Goal: Transaction & Acquisition: Download file/media

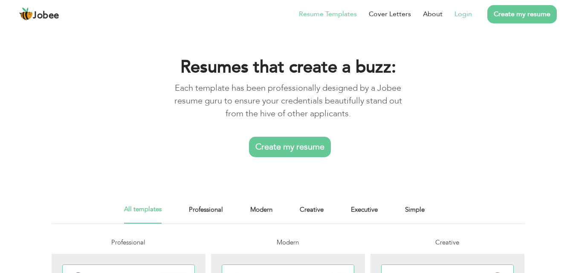
scroll to position [16, 0]
click at [462, 15] on link "Login" at bounding box center [463, 14] width 17 height 10
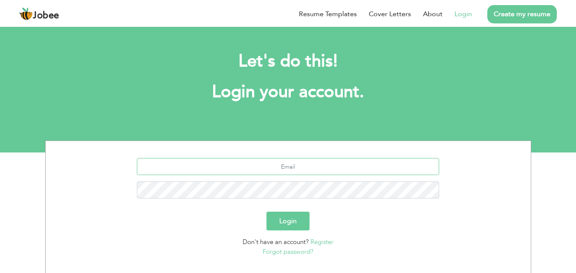
click at [297, 168] on input "text" at bounding box center [288, 166] width 302 height 17
type input "kiranbhatti5877@gmail.com"
click at [285, 223] on button "Login" at bounding box center [288, 221] width 43 height 19
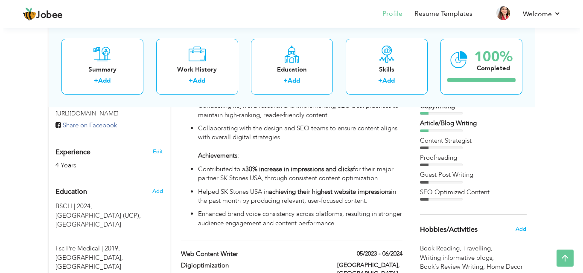
scroll to position [300, 0]
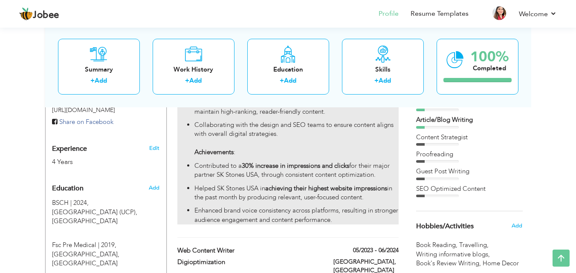
click at [250, 162] on strong "30% increase in impressions and clicks" at bounding box center [295, 166] width 107 height 9
type input "Senior Content Writer"
type input "Kontempo Digital"
type input "12/2024"
type input "[GEOGRAPHIC_DATA]"
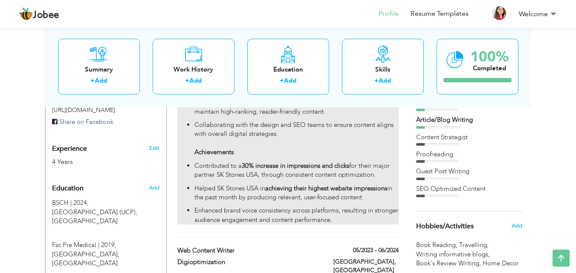
type input "[GEOGRAPHIC_DATA]"
checkbox input "true"
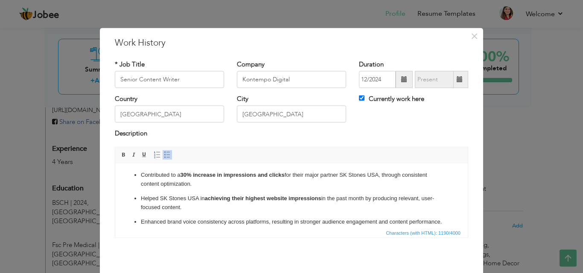
scroll to position [104, 0]
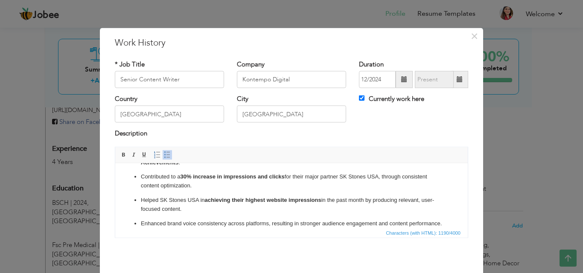
click at [324, 199] on p "Helped SK Stones USA in achieving their highest website impressions in the past…" at bounding box center [291, 205] width 301 height 18
drag, startPoint x: 324, startPoint y: 199, endPoint x: 347, endPoint y: 209, distance: 25.0
click at [347, 209] on p "Helped SK Stones USA in achieving their highest website impressions in the past…" at bounding box center [291, 205] width 301 height 18
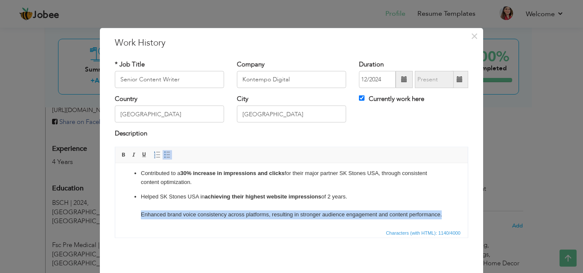
drag, startPoint x: 138, startPoint y: 216, endPoint x: 182, endPoint y: 222, distance: 44.3
click at [182, 222] on html "Writing SEO-optimized blogs, landing page content to improve on-page performanc…" at bounding box center [291, 141] width 352 height 171
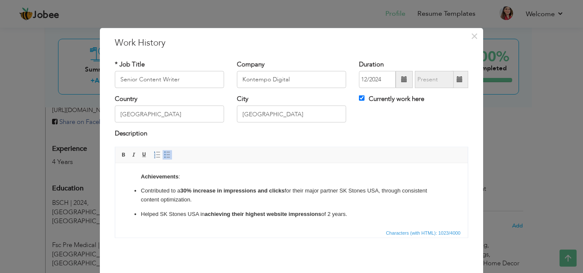
scroll to position [90, 0]
click at [183, 189] on strong "30% increase in impressions and clicks" at bounding box center [232, 190] width 104 height 6
click at [354, 255] on div "Save Save and Continue Delete Cancel" at bounding box center [291, 275] width 366 height 48
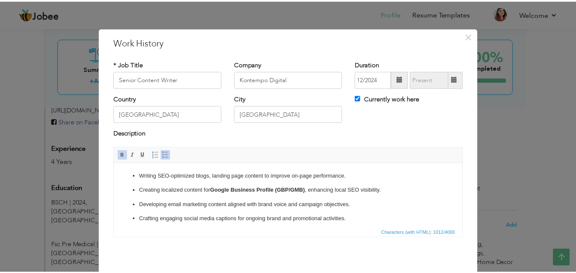
scroll to position [34, 0]
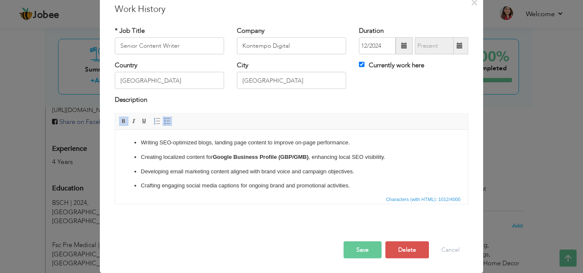
click at [370, 255] on button "Save" at bounding box center [362, 249] width 38 height 17
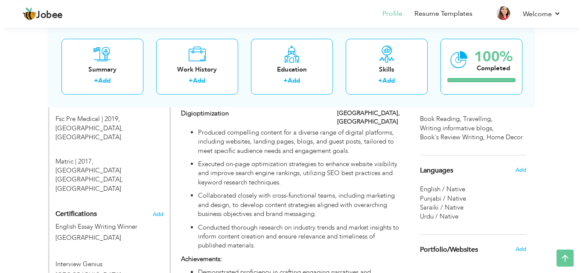
scroll to position [436, 0]
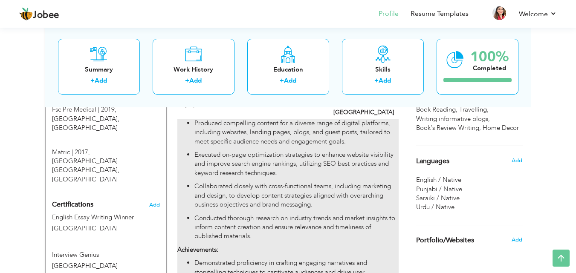
click at [284, 151] on p "Executed on-page optimization strategies to enhance website visibility and impr…" at bounding box center [296, 164] width 204 height 27
type input "Web Content Writer"
type input "Digioptimization"
type input "05/2023"
type input "06/2024"
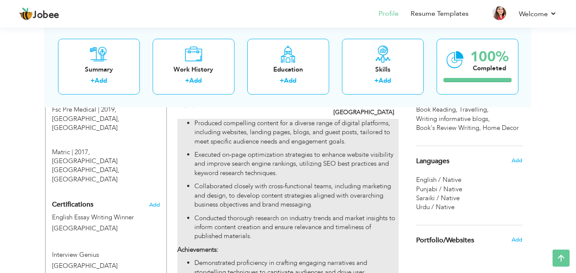
checkbox input "false"
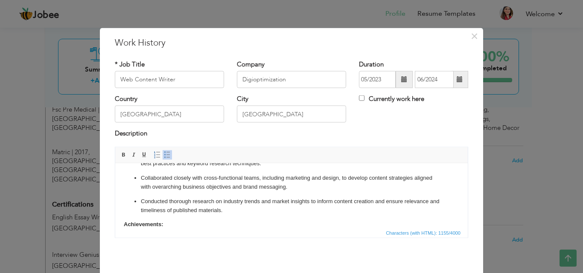
scroll to position [42, 0]
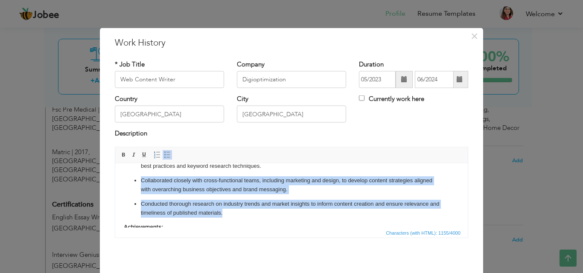
drag, startPoint x: 141, startPoint y: 178, endPoint x: 249, endPoint y: 213, distance: 113.6
click at [249, 213] on ul "Produced compelling content for a diverse range of digital platforms, including…" at bounding box center [291, 173] width 335 height 87
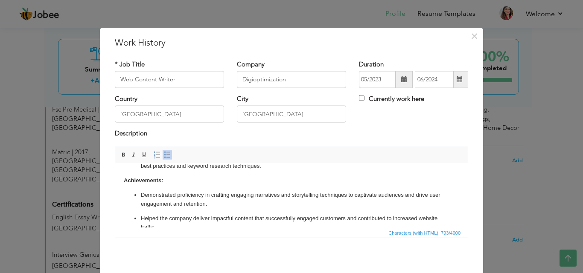
scroll to position [34, 0]
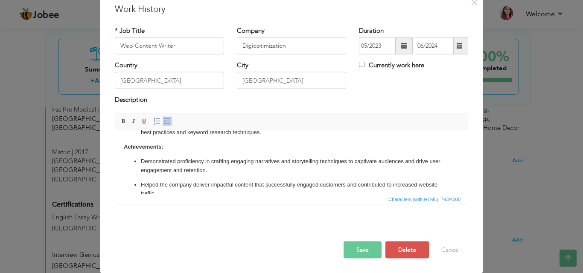
click at [369, 247] on button "Save" at bounding box center [362, 249] width 38 height 17
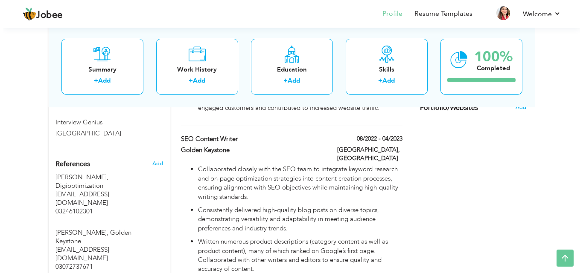
scroll to position [587, 0]
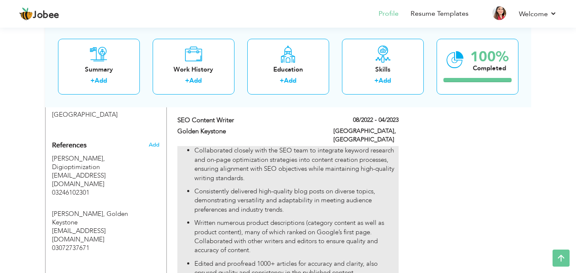
click at [269, 219] on p "Written numerous product descriptions (category content as well as product cont…" at bounding box center [296, 237] width 204 height 37
type input "SEO Content Writer"
type input "Golden Keystone"
type input "08/2022"
type input "04/2023"
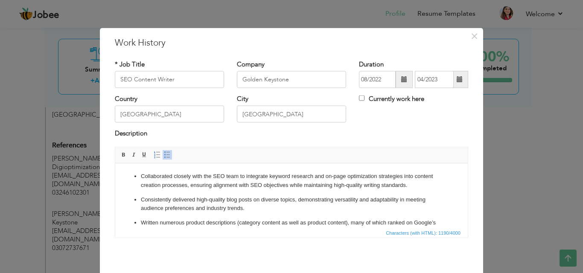
scroll to position [6, 0]
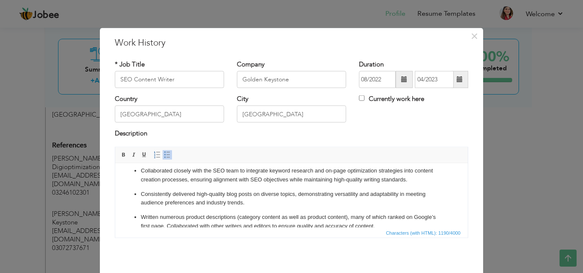
click at [168, 198] on p "Consistently delivered high-quality blog posts on diverse topics, demonstrating…" at bounding box center [291, 199] width 301 height 18
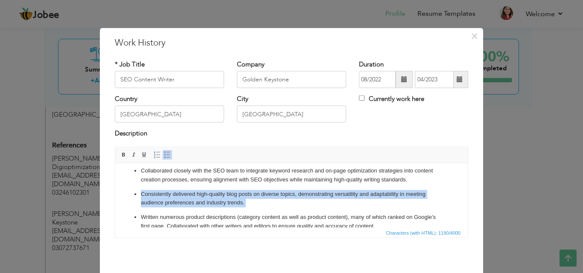
click at [168, 198] on p "Consistently delivered high-quality blog posts on diverse topics, demonstrating…" at bounding box center [291, 199] width 301 height 18
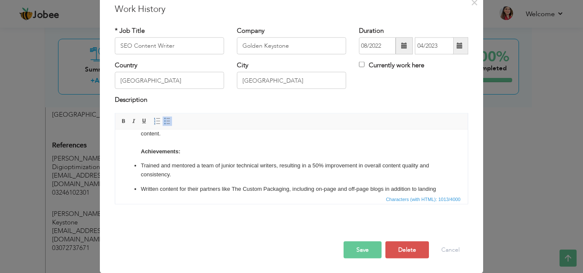
scroll to position [82, 0]
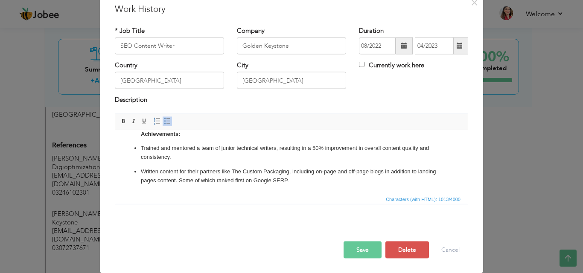
click at [349, 249] on button "Save" at bounding box center [362, 249] width 38 height 17
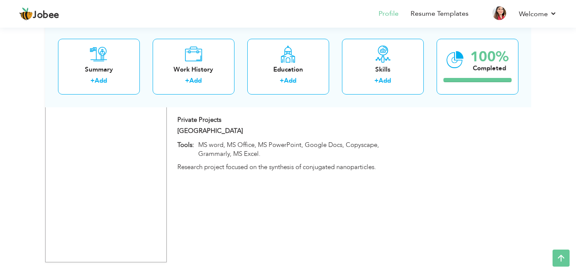
scroll to position [1636, 0]
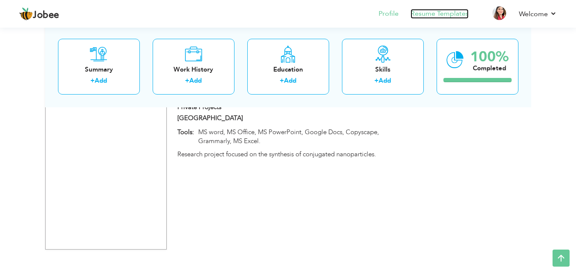
click at [441, 15] on link "Resume Templates" at bounding box center [440, 14] width 58 height 10
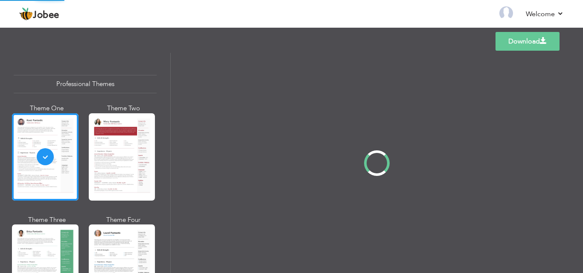
scroll to position [16, 0]
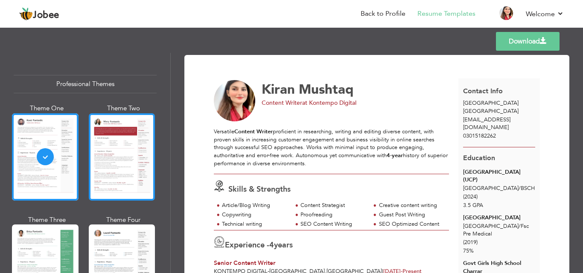
click at [137, 143] on div at bounding box center [122, 156] width 67 height 87
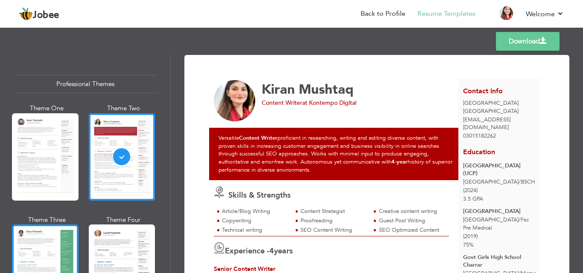
click at [46, 240] on div at bounding box center [45, 268] width 67 height 87
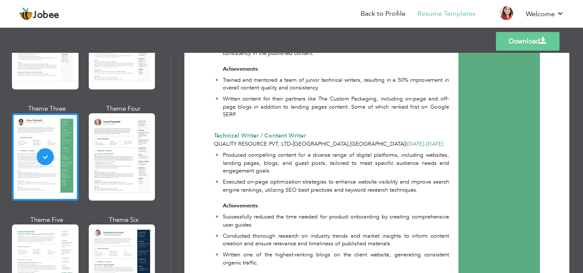
scroll to position [609, 0]
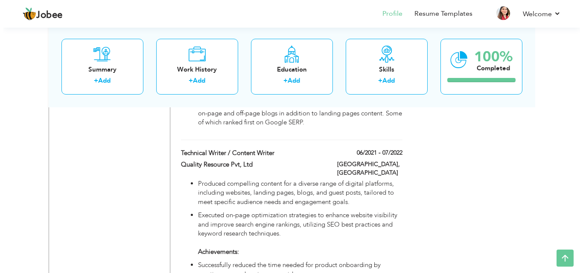
scroll to position [796, 0]
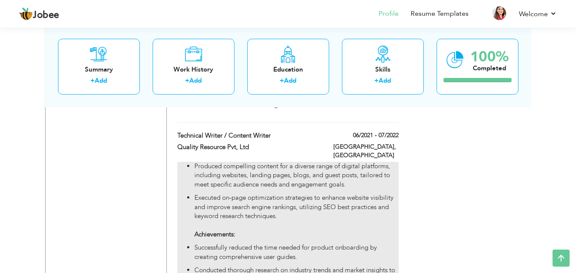
click at [253, 162] on p "Produced compelling content for a diverse range of digital platforms, including…" at bounding box center [296, 175] width 204 height 27
type input "Technical Writer / Content Writer"
type input "Quality Resource Pvt, Ltd"
type input "06/2021"
type input "07/2022"
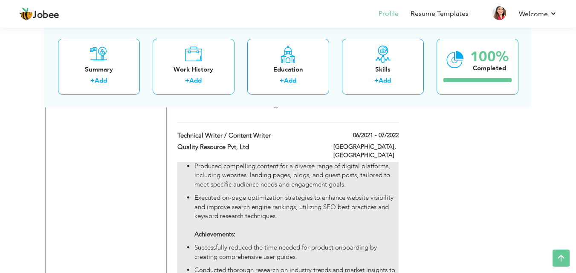
type input "[GEOGRAPHIC_DATA]"
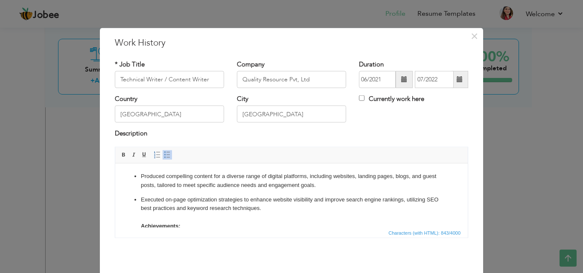
click at [201, 203] on p "Executed on-page optimization strategies to enhance website visibility and impr…" at bounding box center [291, 212] width 301 height 35
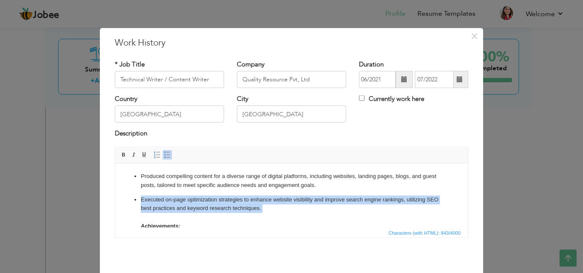
click at [201, 203] on p "Executed on-page optimization strategies to enhance website visibility and impr…" at bounding box center [291, 212] width 301 height 35
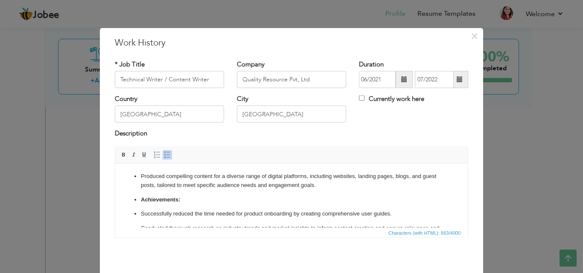
click at [139, 200] on ul "Produced compelling content for a diverse range of digital platforms, including…" at bounding box center [291, 214] width 335 height 84
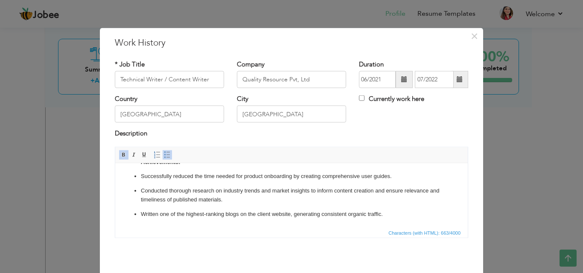
click at [211, 212] on p "Written one of the highest-ranking blogs on the client website, generating cons…" at bounding box center [291, 214] width 301 height 9
click at [204, 192] on p "Conducted thorough research on industry trends and market insights to inform co…" at bounding box center [291, 195] width 301 height 18
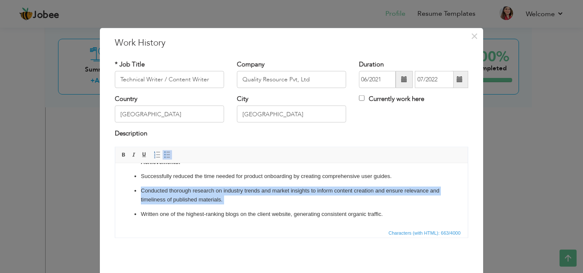
click at [204, 192] on p "Conducted thorough research on industry trends and market insights to inform co…" at bounding box center [291, 195] width 301 height 18
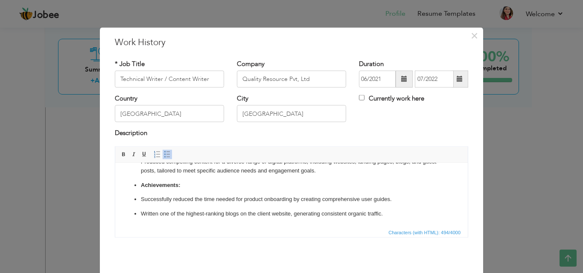
scroll to position [34, 0]
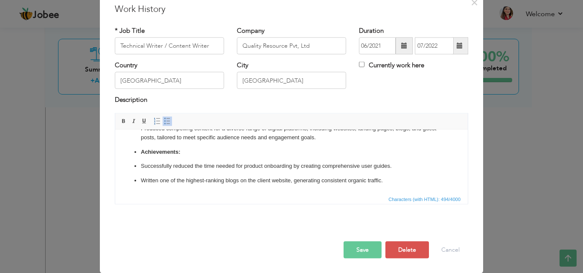
click at [353, 246] on button "Save" at bounding box center [362, 249] width 38 height 17
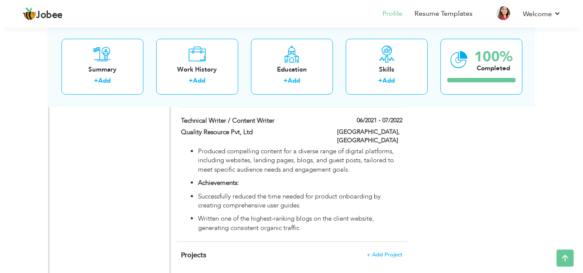
scroll to position [838, 0]
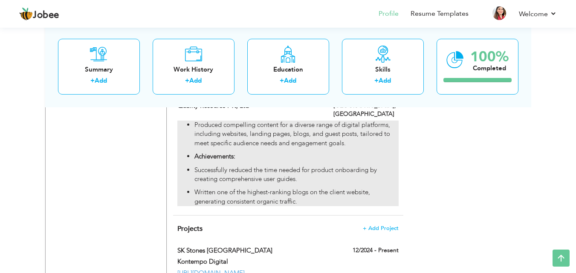
click at [253, 166] on p "Successfully reduced the time needed for product onboarding by creating compreh…" at bounding box center [296, 175] width 204 height 18
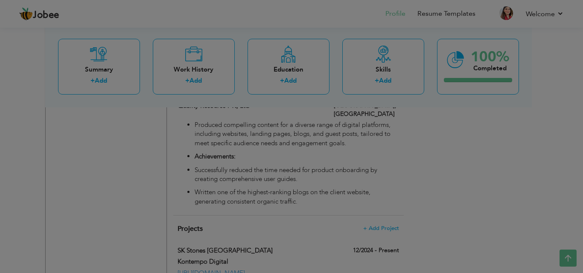
scroll to position [0, 0]
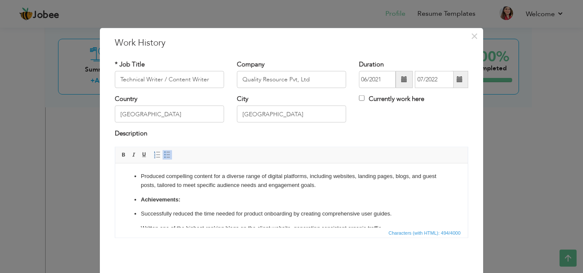
click at [142, 198] on strong "Achievements:" at bounding box center [160, 199] width 39 height 6
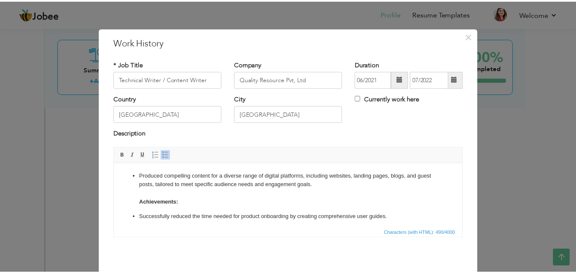
scroll to position [34, 0]
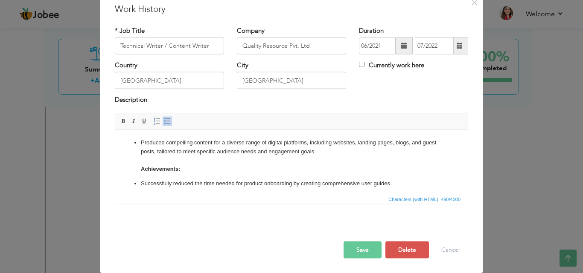
click at [370, 253] on button "Save" at bounding box center [362, 249] width 38 height 17
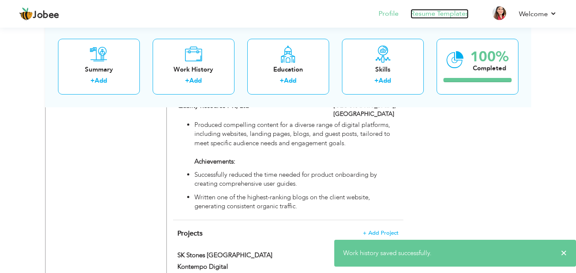
click at [418, 16] on link "Resume Templates" at bounding box center [440, 14] width 58 height 10
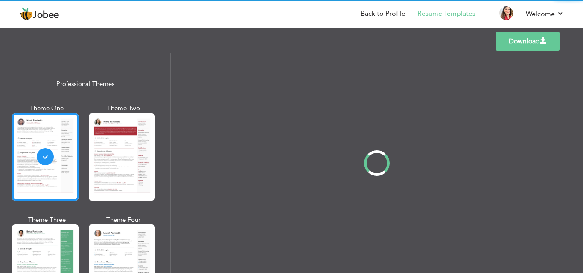
scroll to position [16, 0]
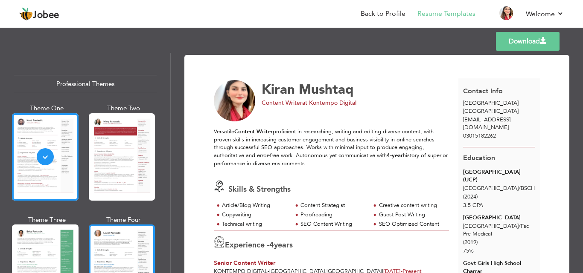
click at [127, 236] on div at bounding box center [122, 268] width 67 height 87
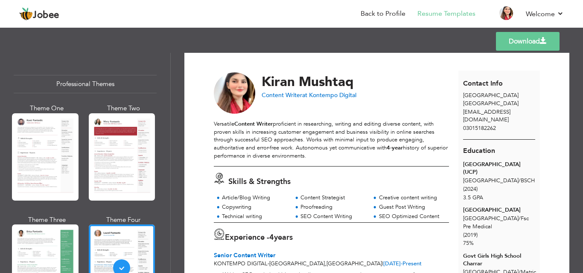
scroll to position [0, 0]
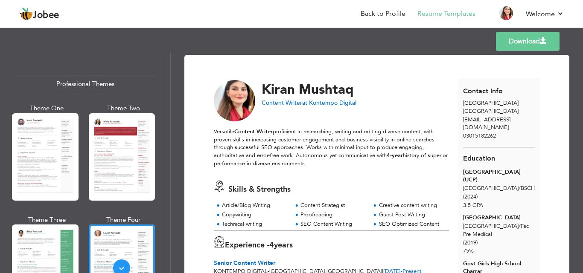
click at [526, 39] on link "Download" at bounding box center [528, 41] width 64 height 19
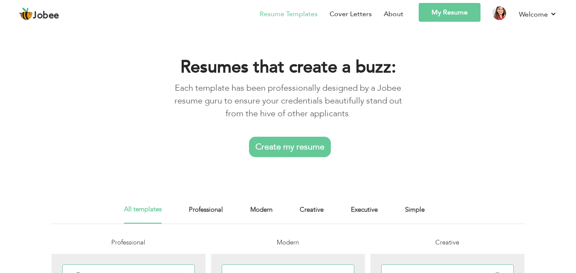
click at [295, 16] on link "Resume Templates" at bounding box center [289, 14] width 58 height 10
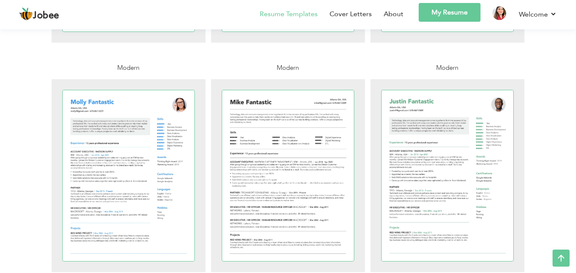
scroll to position [640, 0]
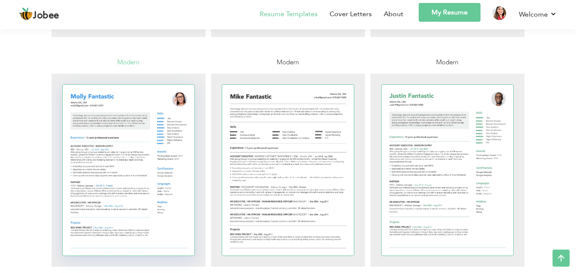
click at [111, 207] on div at bounding box center [129, 170] width 132 height 171
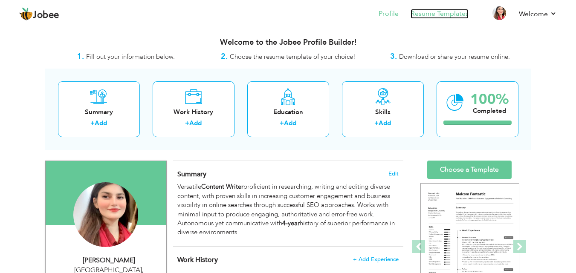
click at [424, 12] on link "Resume Templates" at bounding box center [440, 14] width 58 height 10
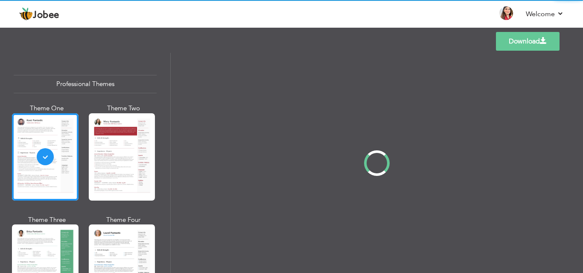
scroll to position [16, 0]
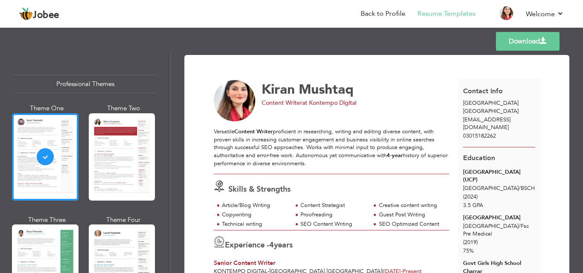
click at [165, 67] on div "Professional Themes Theme One Theme Two Theme Three Theme Six" at bounding box center [85, 163] width 170 height 221
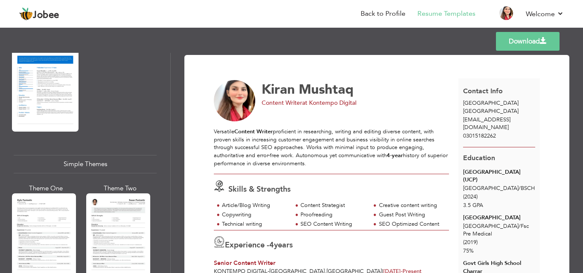
scroll to position [1518, 0]
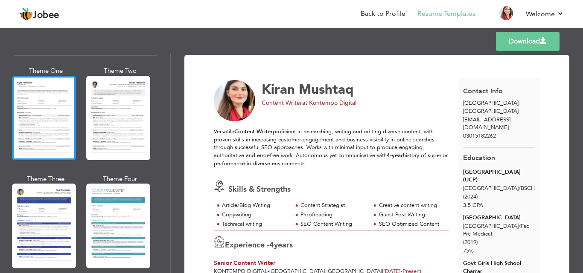
click at [66, 102] on div at bounding box center [44, 118] width 64 height 84
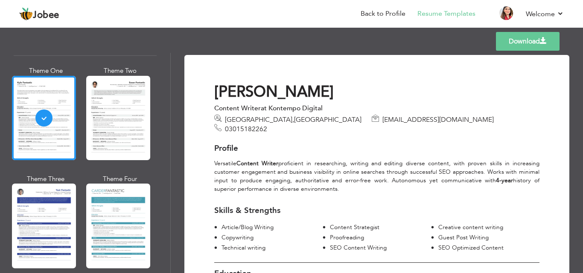
click at [119, 95] on div at bounding box center [118, 118] width 64 height 84
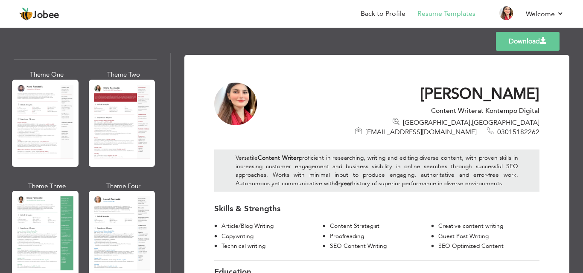
scroll to position [0, 0]
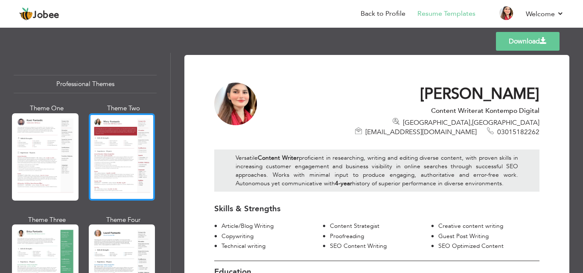
click at [135, 141] on div at bounding box center [122, 156] width 67 height 87
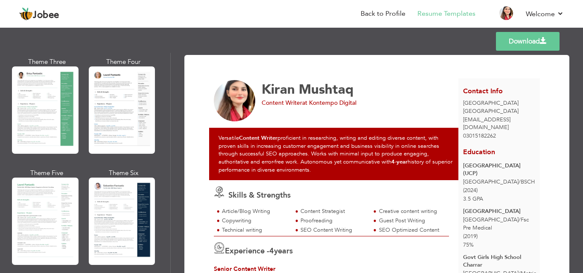
scroll to position [148, 0]
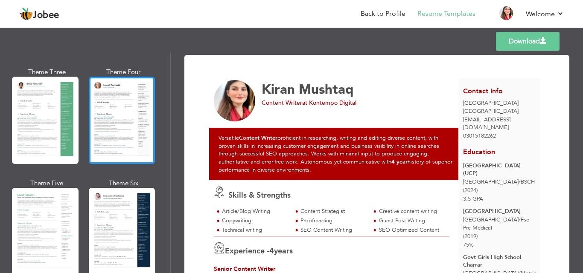
click at [132, 121] on div at bounding box center [122, 120] width 67 height 87
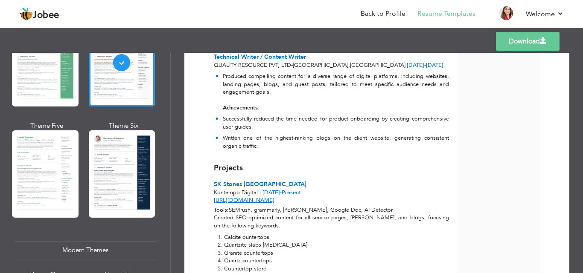
scroll to position [225, 0]
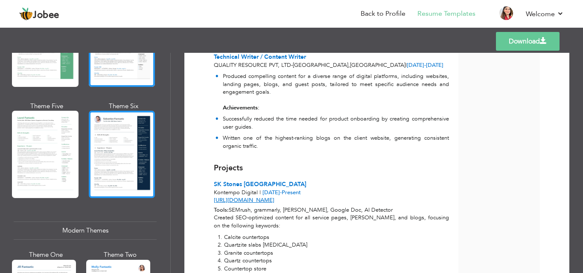
click at [137, 130] on div at bounding box center [122, 154] width 67 height 87
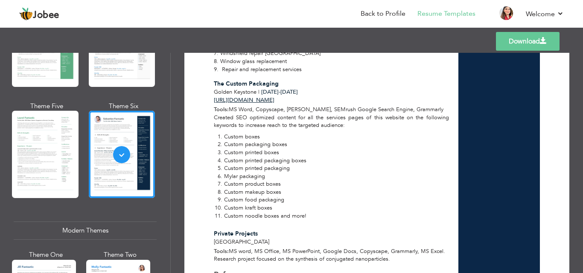
scroll to position [1147, 0]
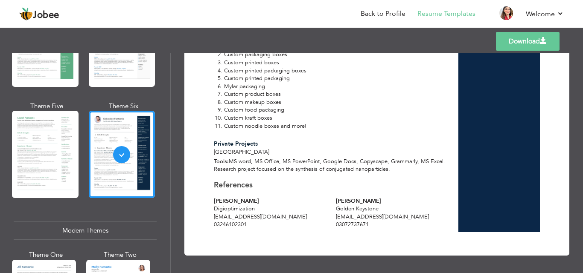
click at [519, 43] on link "Download" at bounding box center [528, 41] width 64 height 19
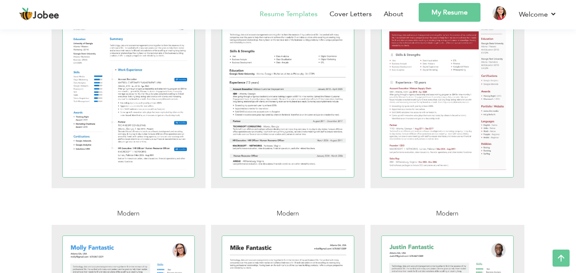
scroll to position [431, 0]
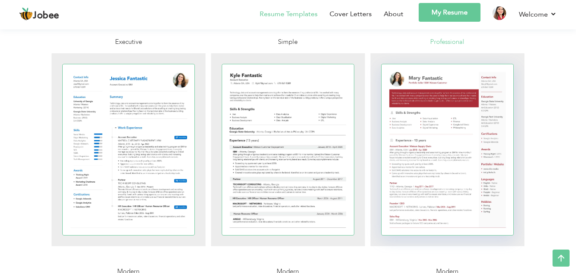
click at [407, 206] on div at bounding box center [448, 149] width 132 height 171
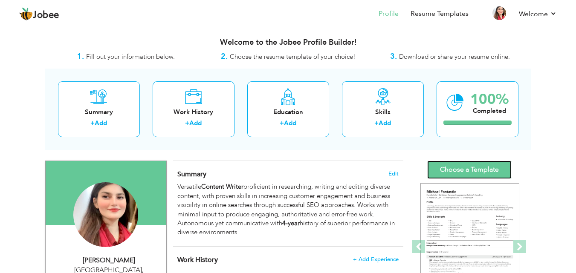
click at [453, 170] on link "Choose a Template" at bounding box center [469, 170] width 84 height 18
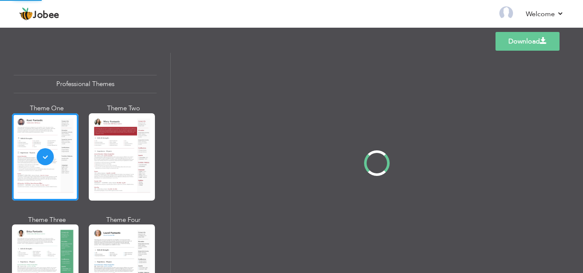
scroll to position [16, 0]
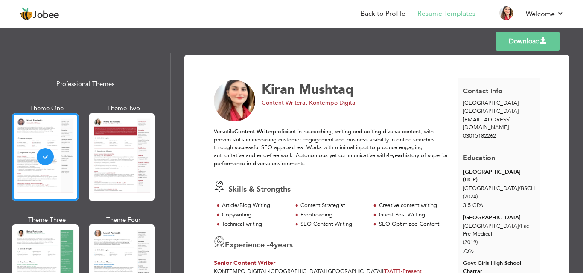
click at [503, 44] on link "Download" at bounding box center [528, 41] width 64 height 19
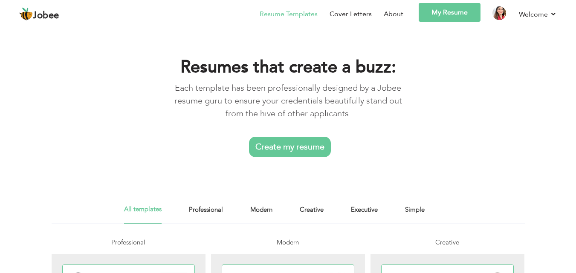
scroll to position [16, 0]
click at [296, 150] on link "Create my resume" at bounding box center [290, 147] width 82 height 20
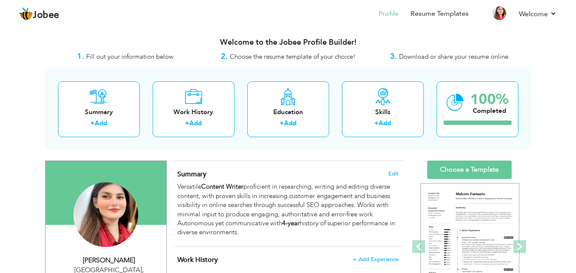
drag, startPoint x: 0, startPoint y: 0, endPoint x: 350, endPoint y: 179, distance: 392.8
type textarea "Skills + Add 100% Completed Kiran Mushtaq Lahore, Pakistan Content Writer Konte…"
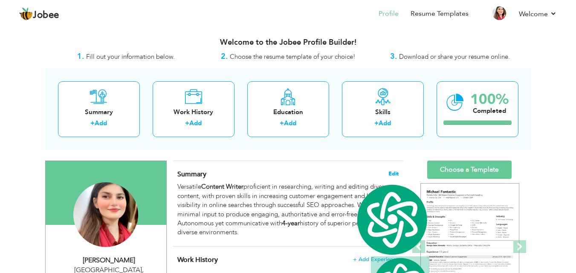
click at [398, 175] on span "Edit" at bounding box center [394, 174] width 10 height 6
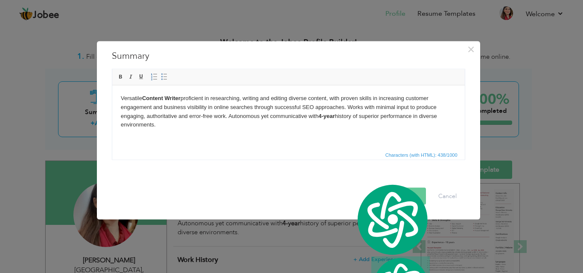
click at [281, 158] on span "Characters (with HTML): 438/1000" at bounding box center [288, 154] width 352 height 10
click at [471, 49] on span "×" at bounding box center [470, 48] width 7 height 15
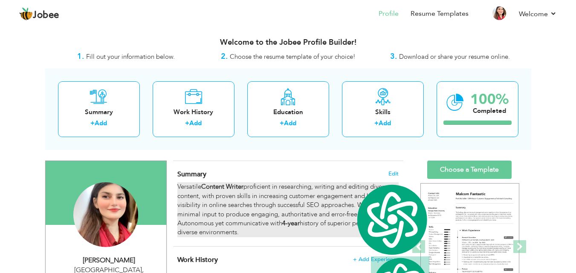
click at [277, 215] on div "Versatile Content Writer proficient in researching, writing and editing diverse…" at bounding box center [287, 210] width 221 height 55
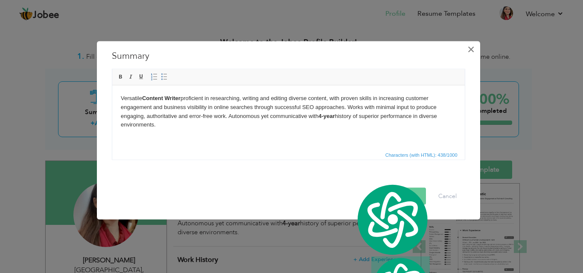
click at [470, 45] on span "×" at bounding box center [470, 48] width 7 height 15
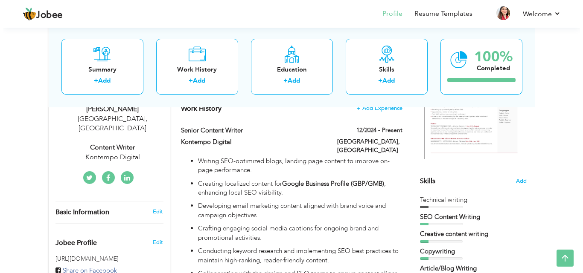
scroll to position [146, 0]
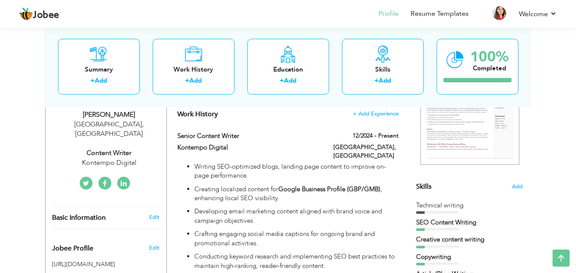
click at [113, 148] on div "Content Writer" at bounding box center [109, 153] width 114 height 10
type input "Kiran"
type input "Mushtaq"
type input "03015182262"
select select "number:166"
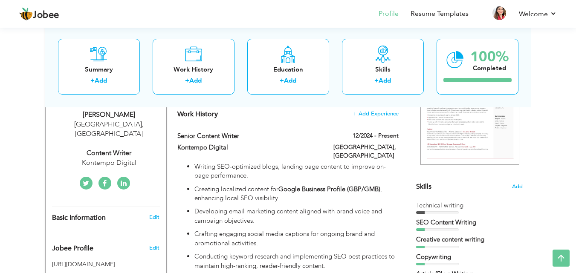
type input "[GEOGRAPHIC_DATA]"
select select "number:6"
type input "Kontempo Digital"
type input "Content Writer"
type input "https://www.linkedin.com/in/kiran-mushtaqq-0km"
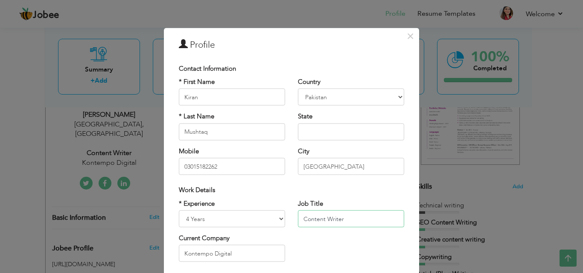
click at [302, 218] on input "Content Writer" at bounding box center [351, 219] width 106 height 17
click at [301, 220] on input "Content Writer" at bounding box center [351, 219] width 106 height 17
type input "SEO Content Writer"
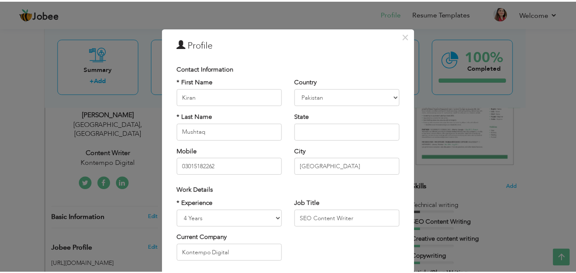
scroll to position [111, 0]
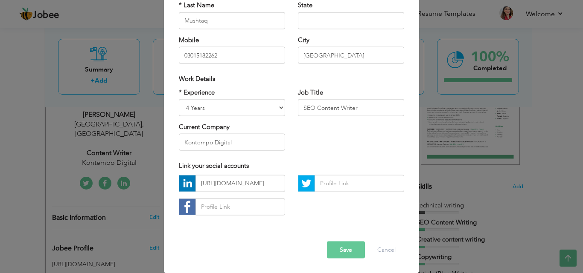
click at [337, 242] on button "Save" at bounding box center [346, 249] width 38 height 17
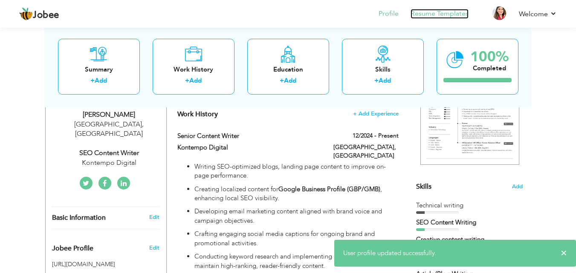
click at [451, 16] on link "Resume Templates" at bounding box center [440, 14] width 58 height 10
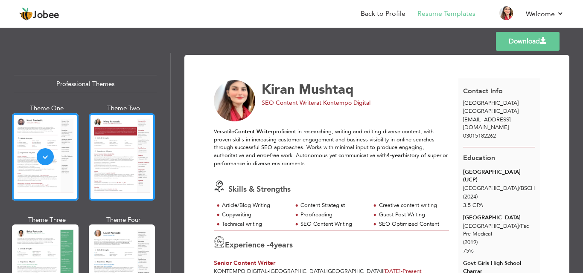
click at [132, 154] on div at bounding box center [122, 156] width 67 height 87
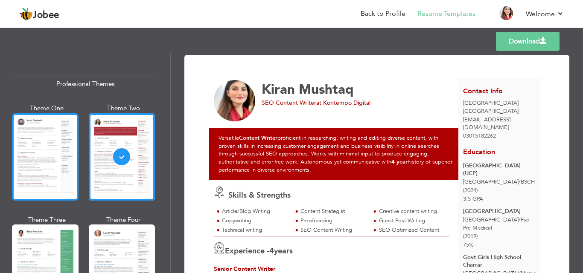
click at [51, 141] on div at bounding box center [45, 156] width 67 height 87
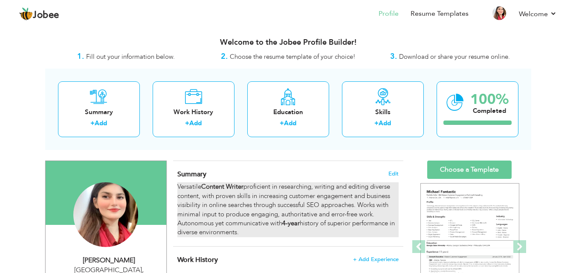
click at [305, 212] on div "Versatile Content Writer proficient in researching, writing and editing diverse…" at bounding box center [287, 210] width 221 height 55
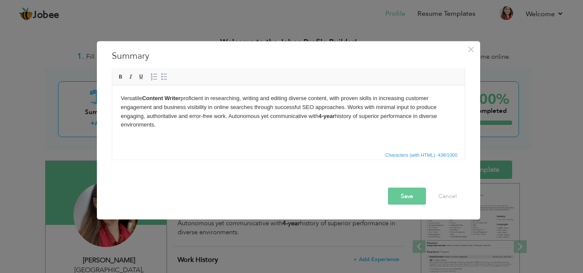
click at [145, 99] on strong "Content Writer" at bounding box center [161, 98] width 38 height 6
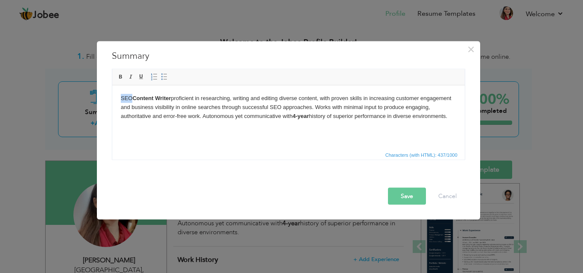
drag, startPoint x: 117, startPoint y: 100, endPoint x: 131, endPoint y: 99, distance: 13.7
click at [131, 99] on html "SEO Content Writer proficient in researching, writing and editing diverse conte…" at bounding box center [288, 107] width 352 height 44
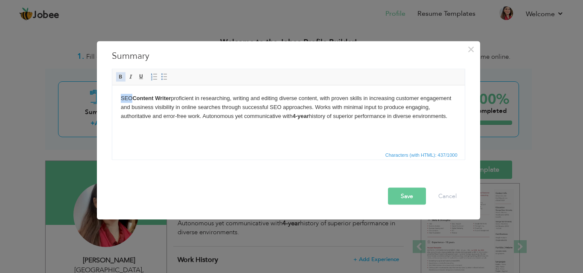
click at [123, 76] on span at bounding box center [120, 76] width 7 height 7
click at [180, 117] on body "SEO Content Writer proficient in researching, writing and editing diverse conte…" at bounding box center [287, 107] width 335 height 26
click at [410, 198] on button "Save" at bounding box center [407, 196] width 38 height 17
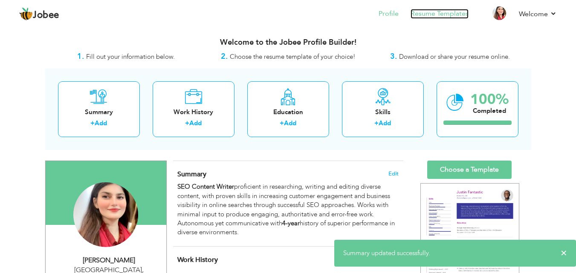
click at [431, 11] on link "Resume Templates" at bounding box center [440, 14] width 58 height 10
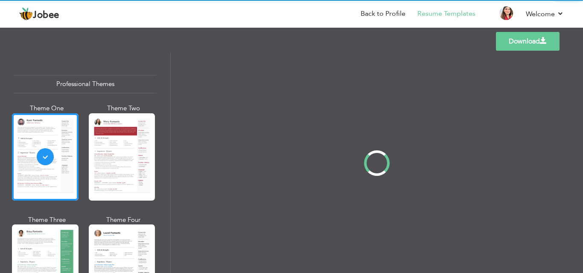
scroll to position [16, 0]
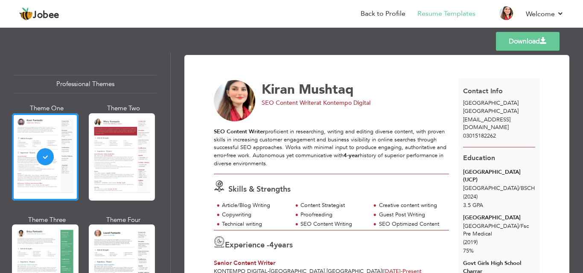
click at [511, 46] on link "Download" at bounding box center [528, 41] width 64 height 19
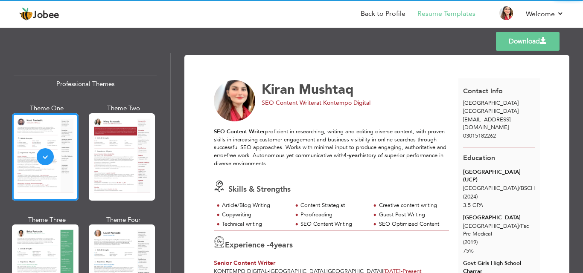
click at [511, 38] on link "Download" at bounding box center [528, 41] width 64 height 19
